Goal: Find specific page/section: Find specific page/section

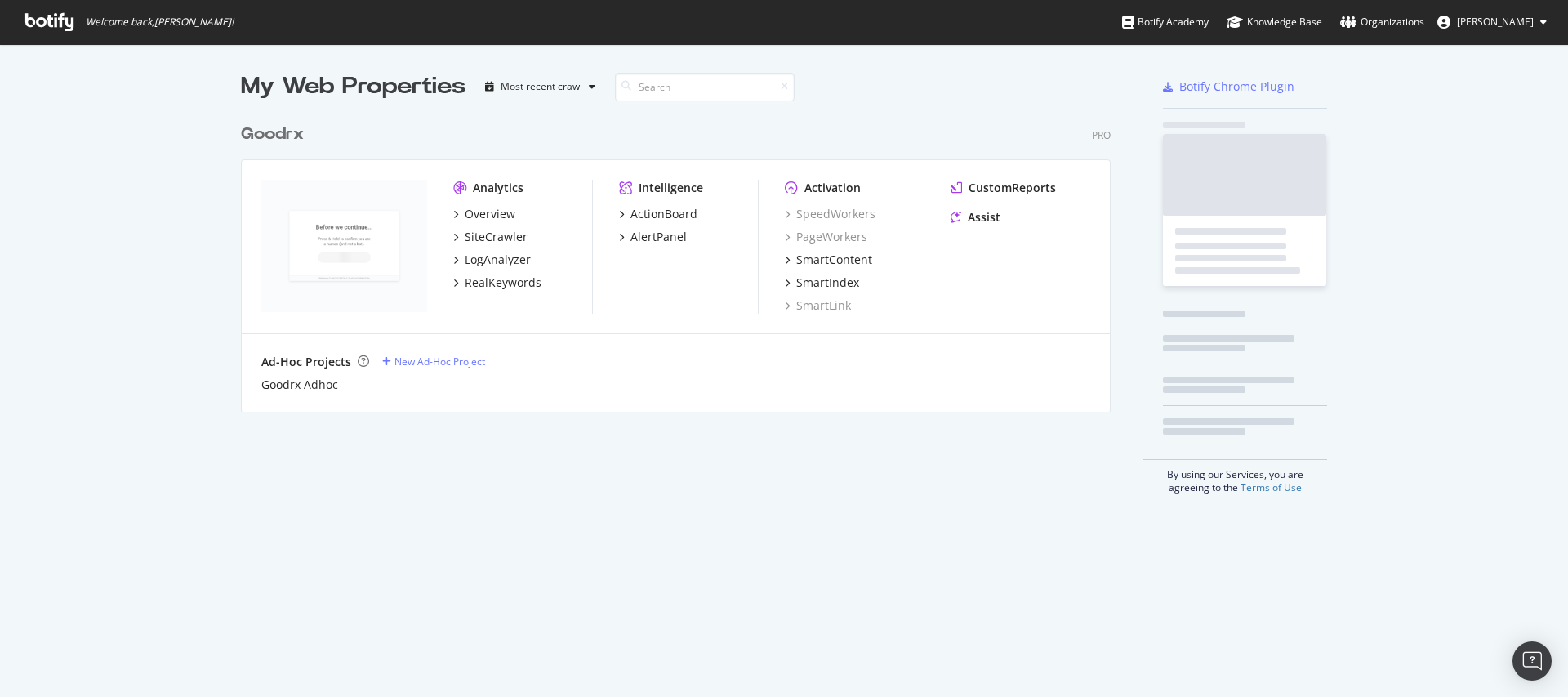
scroll to position [297, 871]
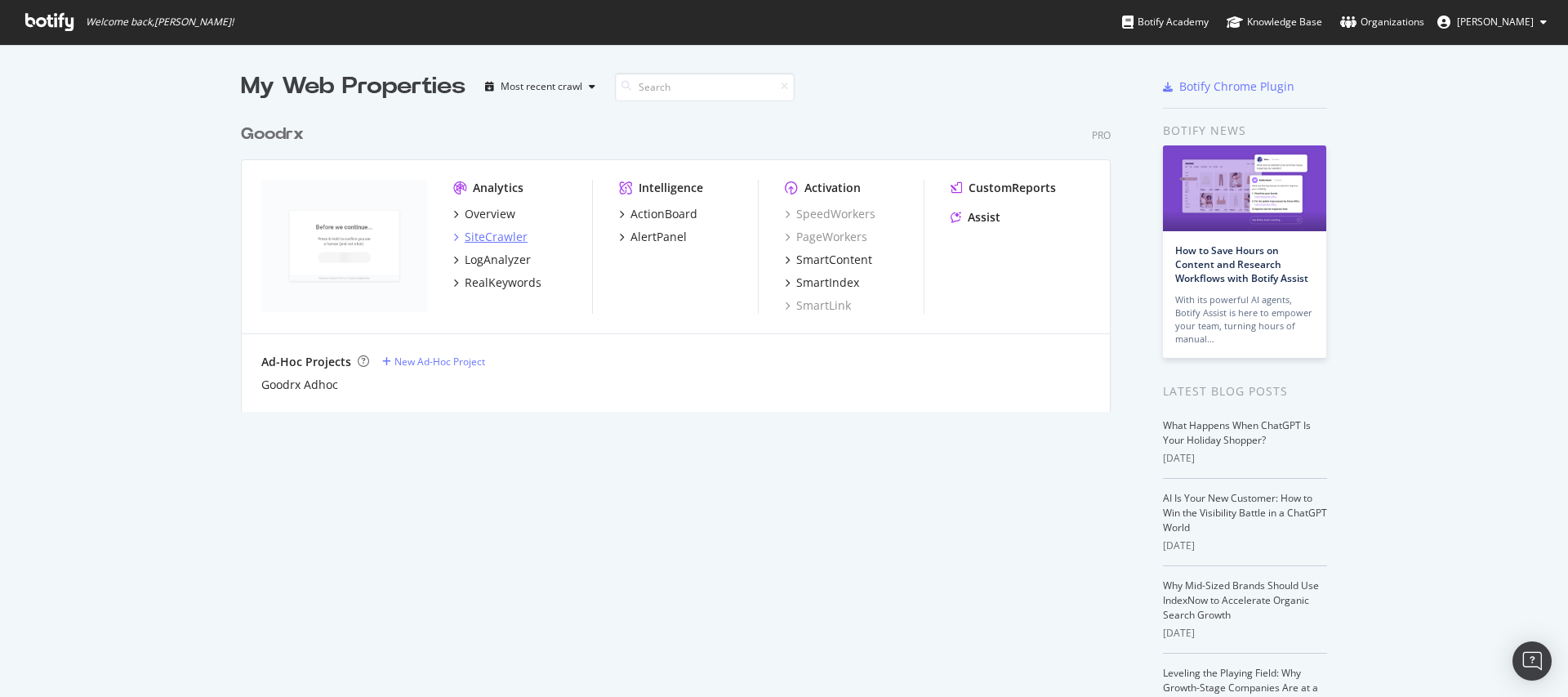
click at [511, 235] on div "SiteCrawler" at bounding box center [495, 237] width 63 height 16
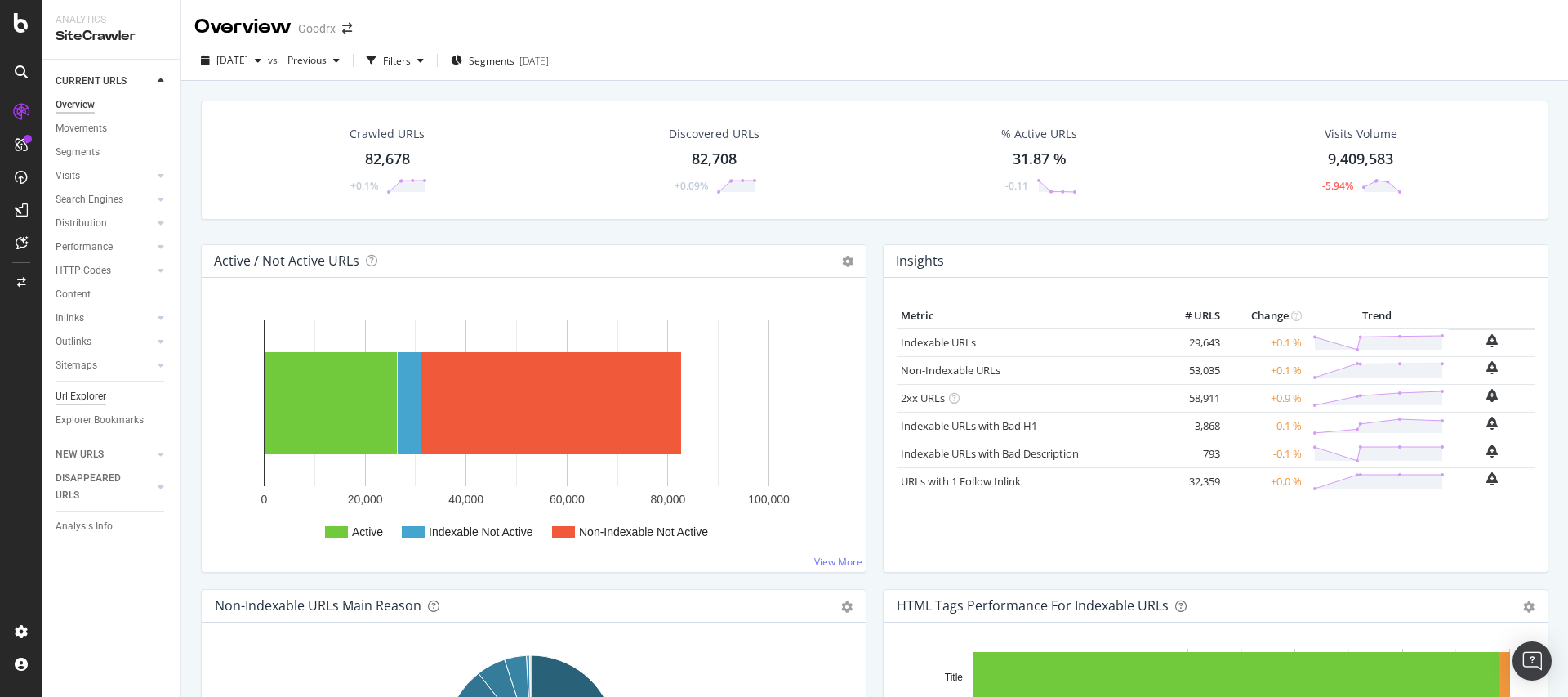
click at [104, 389] on div "Url Explorer" at bounding box center [80, 396] width 50 height 17
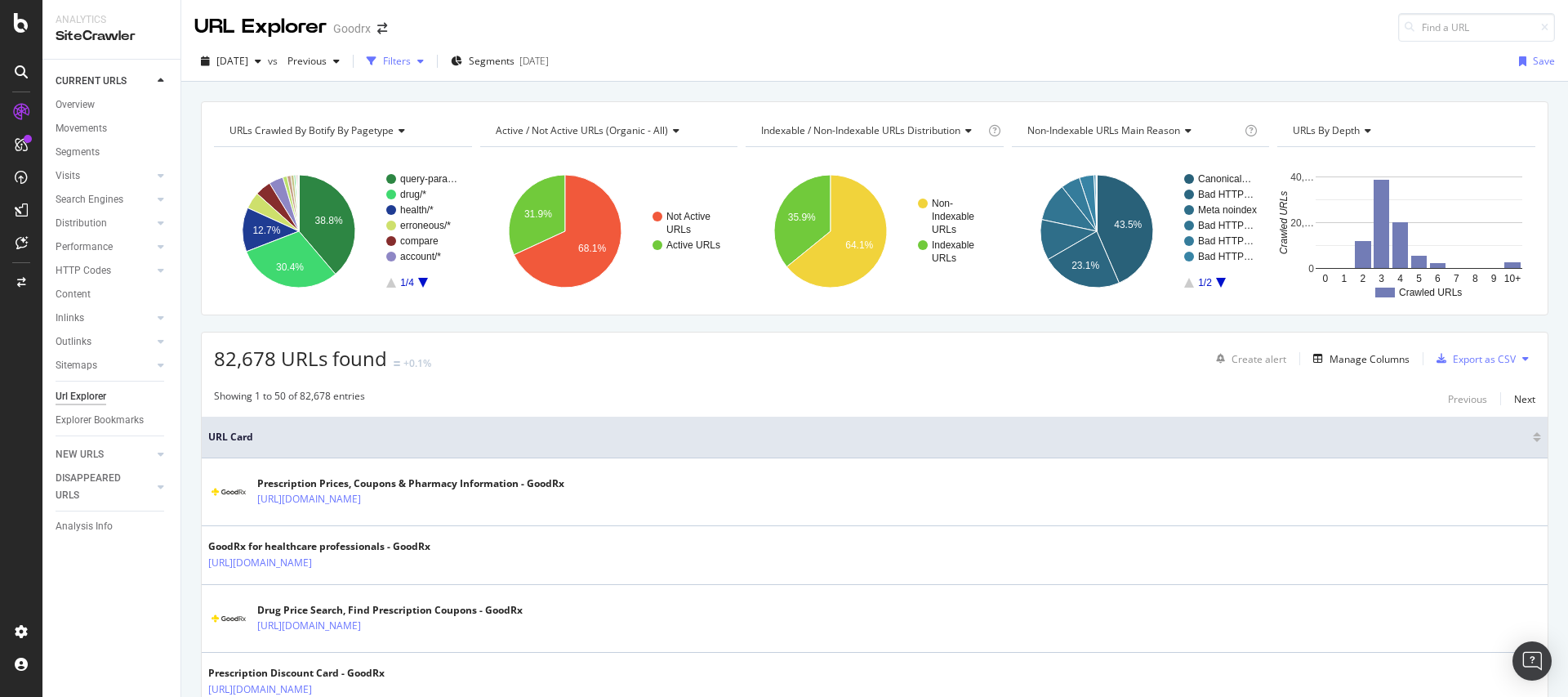
click at [430, 50] on div "Filters" at bounding box center [396, 61] width 71 height 25
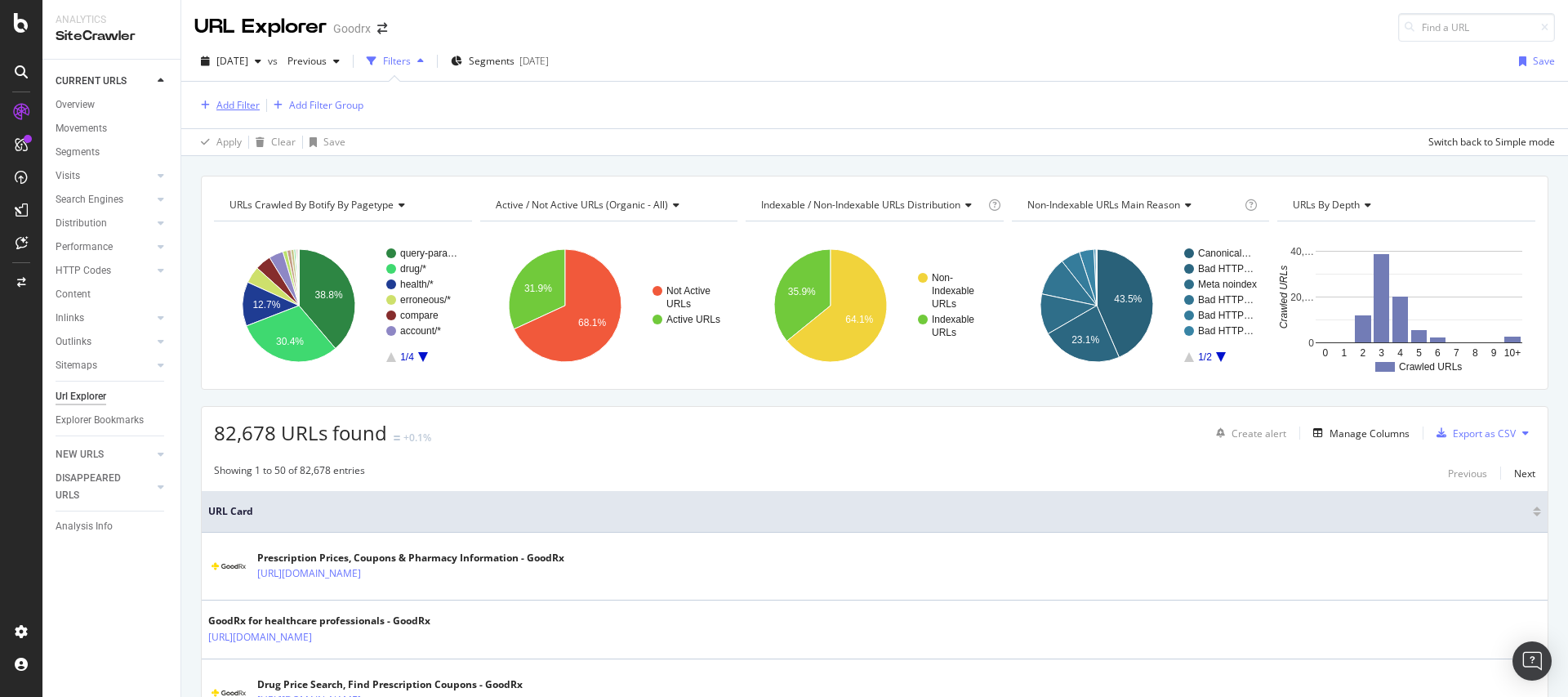
click at [245, 102] on div "Add Filter" at bounding box center [237, 105] width 43 height 14
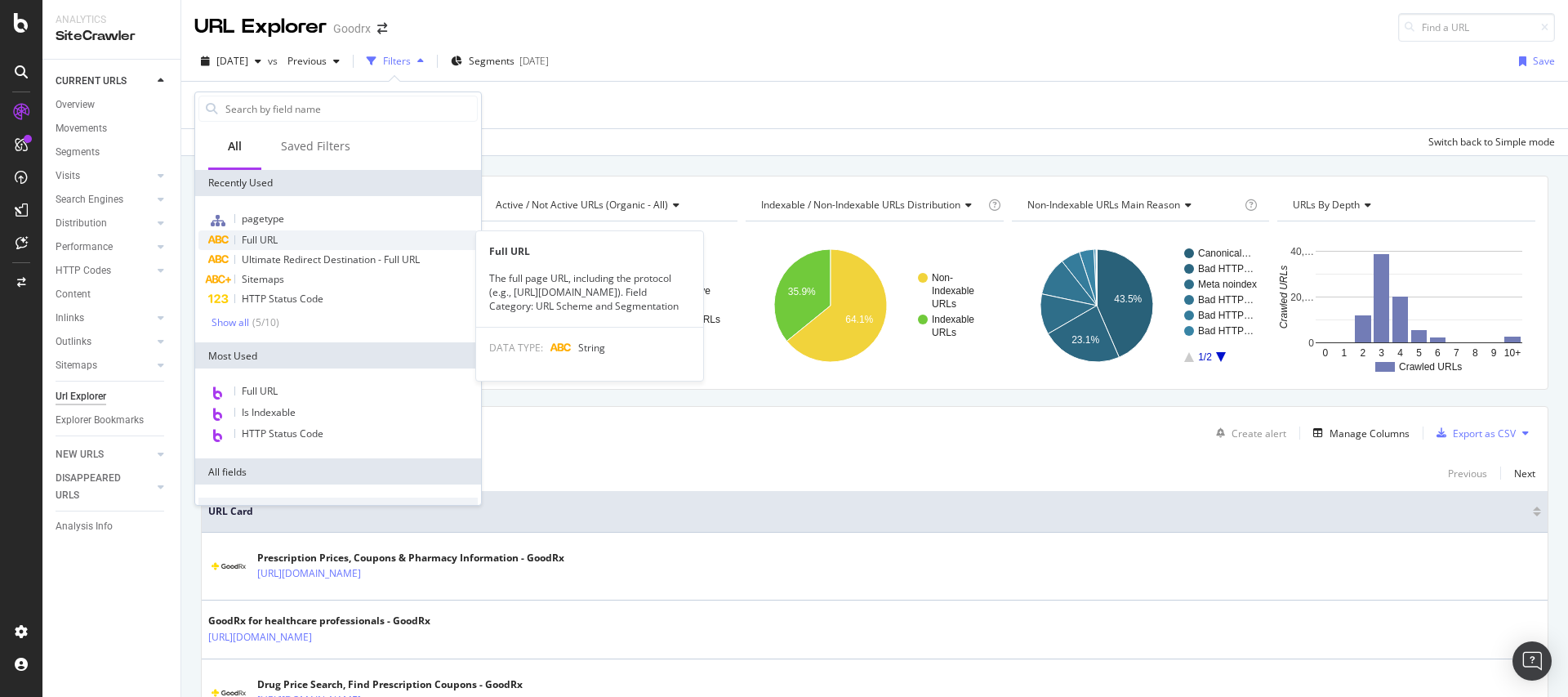
click at [277, 243] on span "Full URL" at bounding box center [260, 240] width 36 height 14
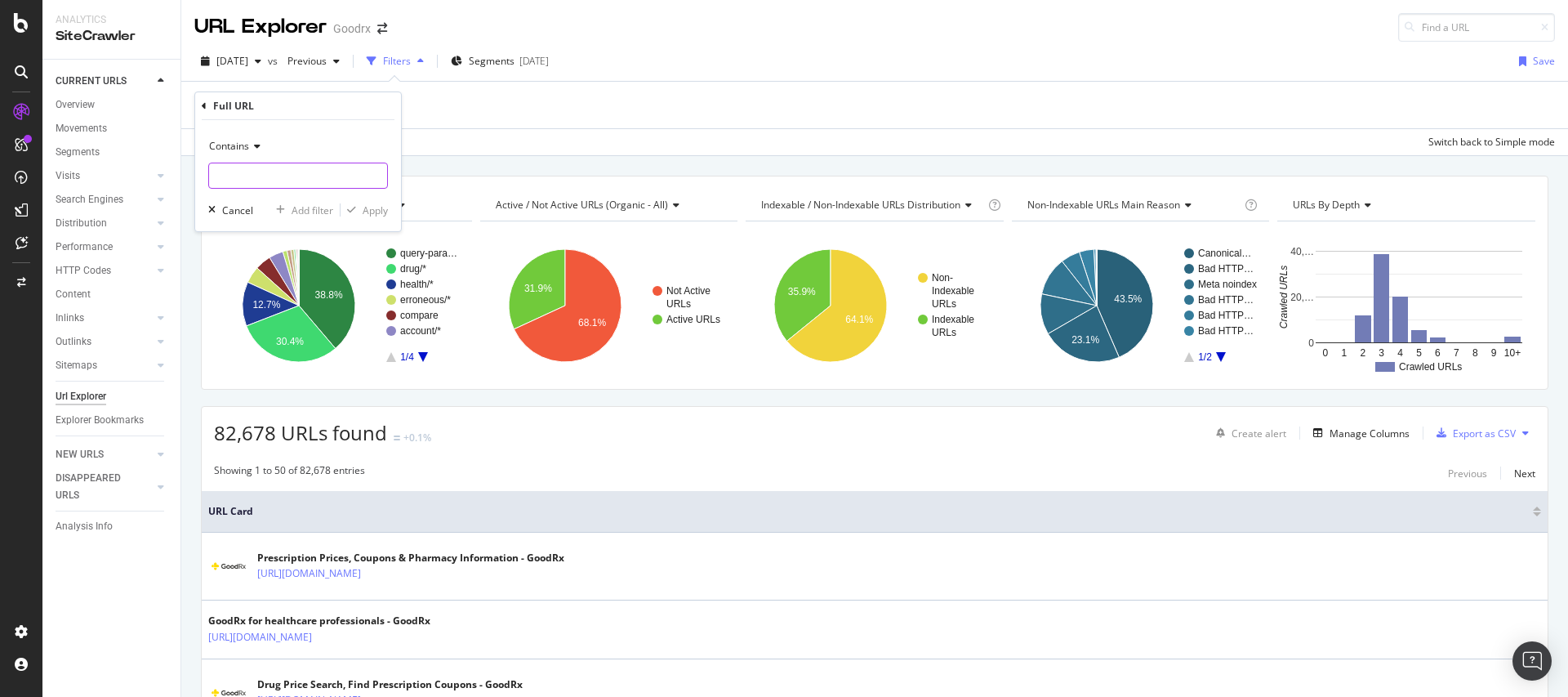
click at [299, 181] on input "text" at bounding box center [298, 176] width 178 height 27
type input "/care/try"
click at [369, 212] on div "Apply" at bounding box center [375, 210] width 26 height 14
